Goal: Check status

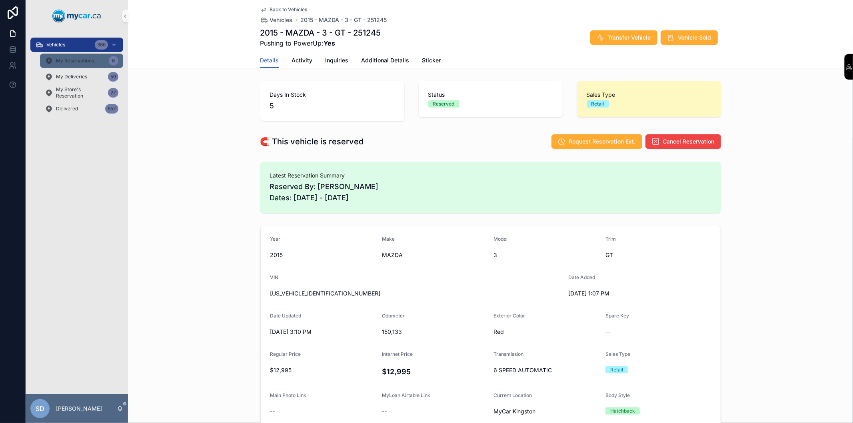
click at [92, 65] on div "My Reservations 6" at bounding box center [82, 60] width 74 height 13
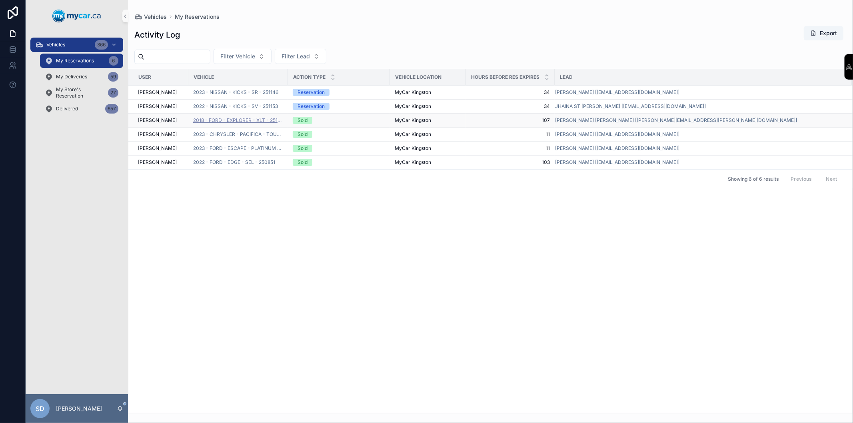
click at [241, 122] on span "2018 - FORD - EXPLORER - XLT - 251119" at bounding box center [238, 120] width 90 height 6
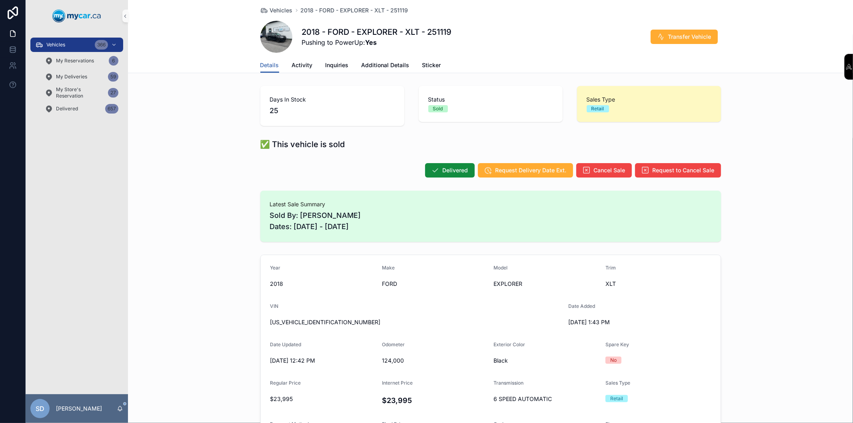
click at [312, 318] on span "[US_VEHICLE_IDENTIFICATION_NUMBER]" at bounding box center [415, 322] width 291 height 8
click at [313, 320] on span "[US_VEHICLE_IDENTIFICATION_NUMBER]" at bounding box center [415, 322] width 291 height 8
copy span "[US_VEHICLE_IDENTIFICATION_NUMBER]"
click at [75, 61] on span "My Reservations" at bounding box center [75, 61] width 38 height 6
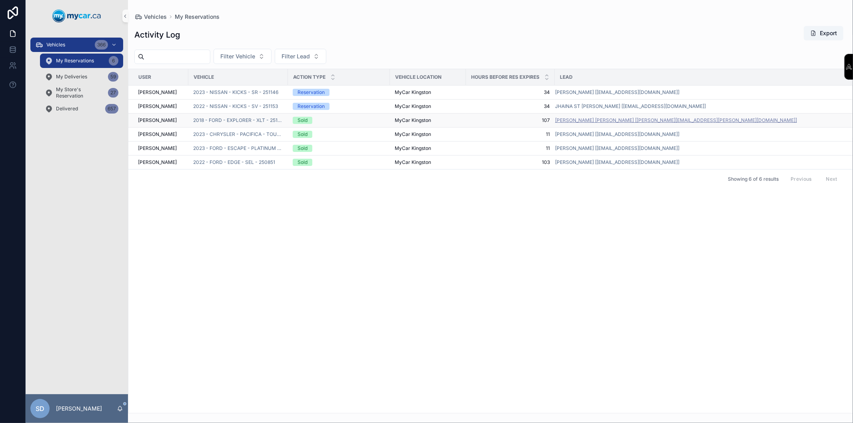
click at [584, 118] on span "[PERSON_NAME] [PERSON_NAME] [[PERSON_NAME][EMAIL_ADDRESS][PERSON_NAME][DOMAIN_N…" at bounding box center [676, 120] width 242 height 6
